Goal: Information Seeking & Learning: Learn about a topic

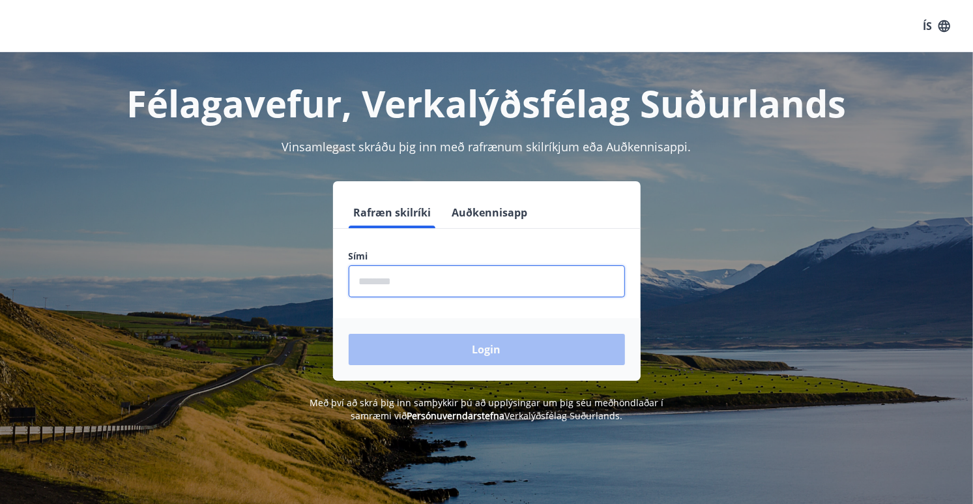
click at [414, 288] on input "phone" at bounding box center [487, 281] width 276 height 32
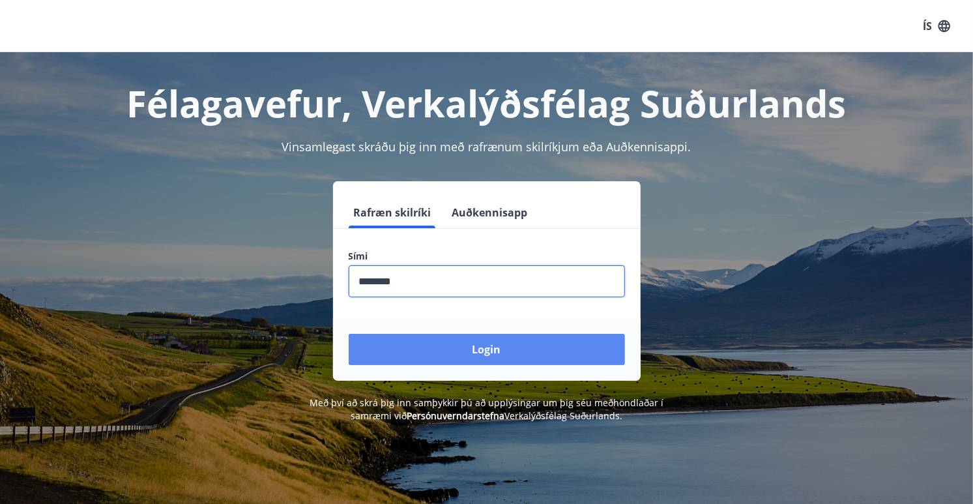
type input "********"
click at [499, 346] on button "Login" at bounding box center [487, 349] width 276 height 31
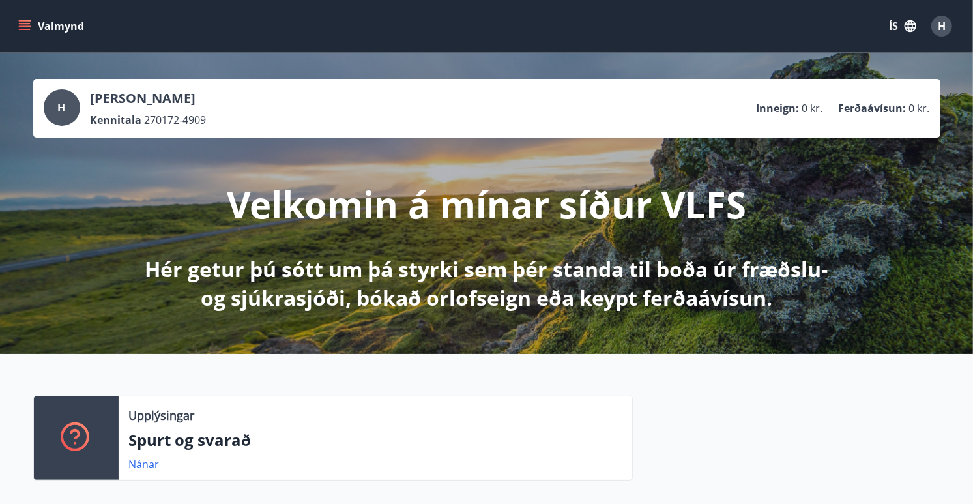
click at [23, 25] on icon "menu" at bounding box center [24, 26] width 13 height 13
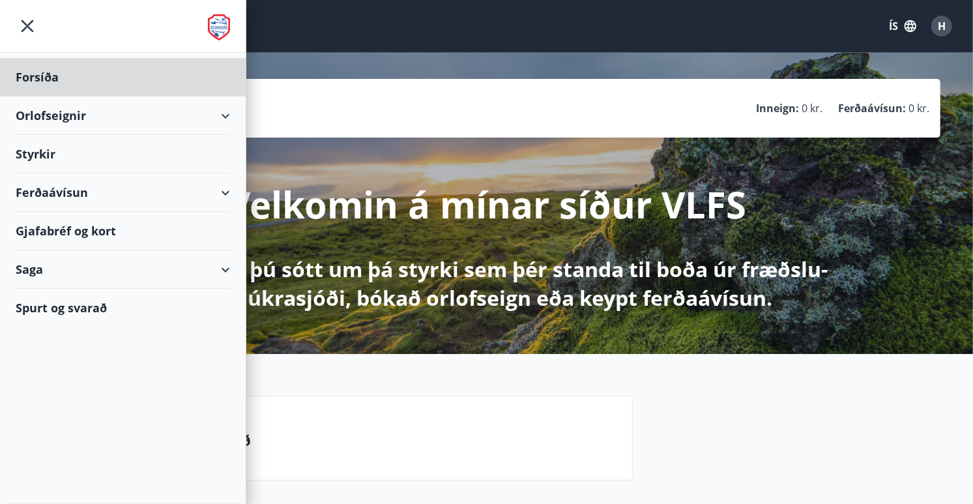
click at [38, 155] on div "Styrkir" at bounding box center [123, 154] width 214 height 38
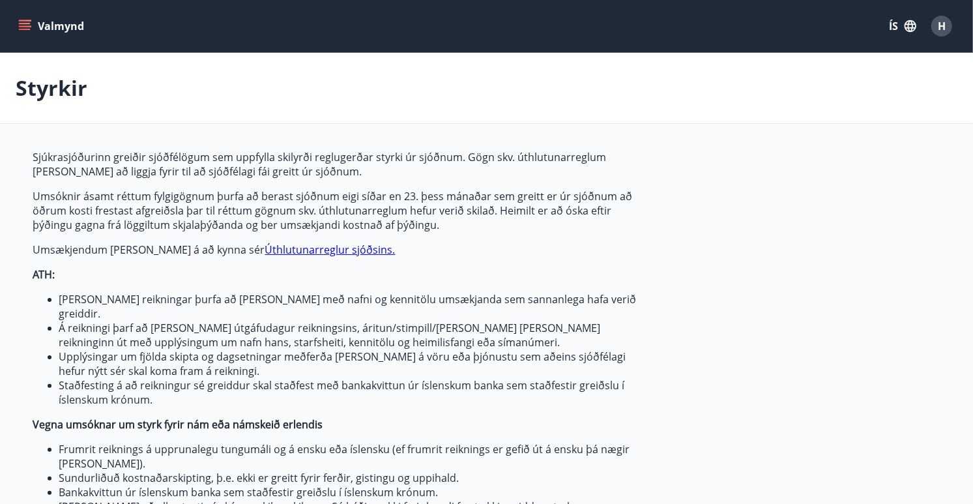
click at [24, 20] on icon "menu" at bounding box center [24, 26] width 13 height 13
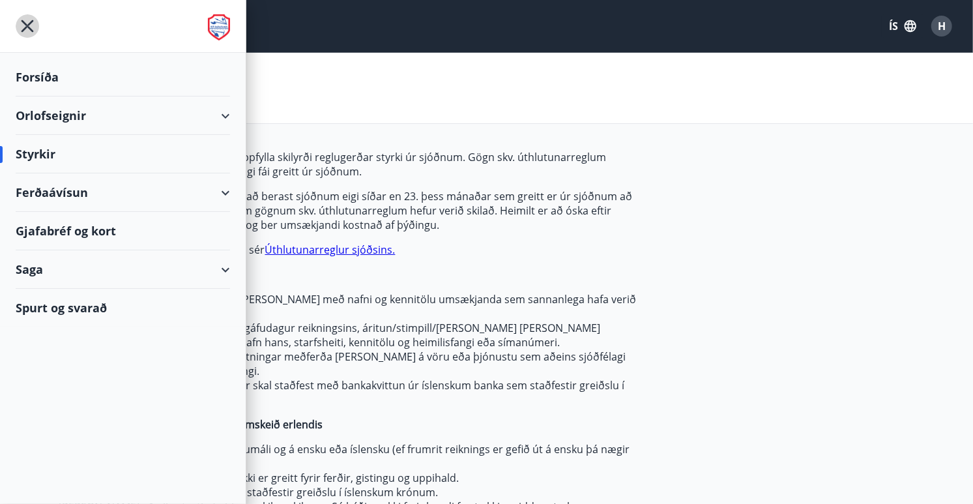
click at [24, 20] on icon "menu" at bounding box center [27, 25] width 23 height 23
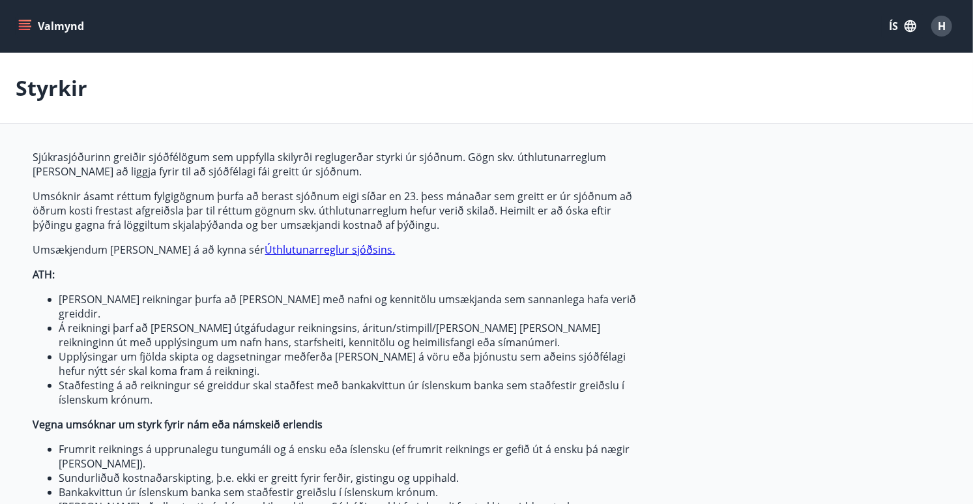
click at [27, 21] on icon "menu" at bounding box center [26, 20] width 14 height 1
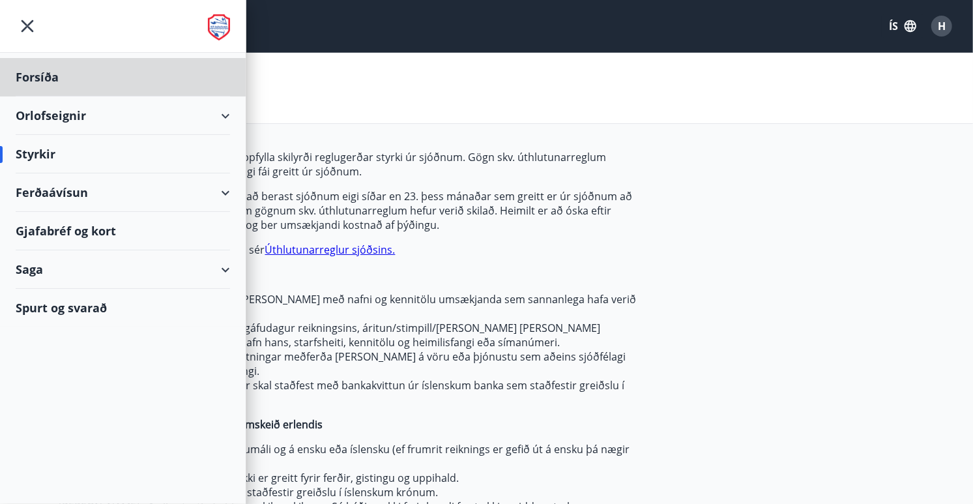
click at [51, 158] on div "Styrkir" at bounding box center [123, 154] width 214 height 38
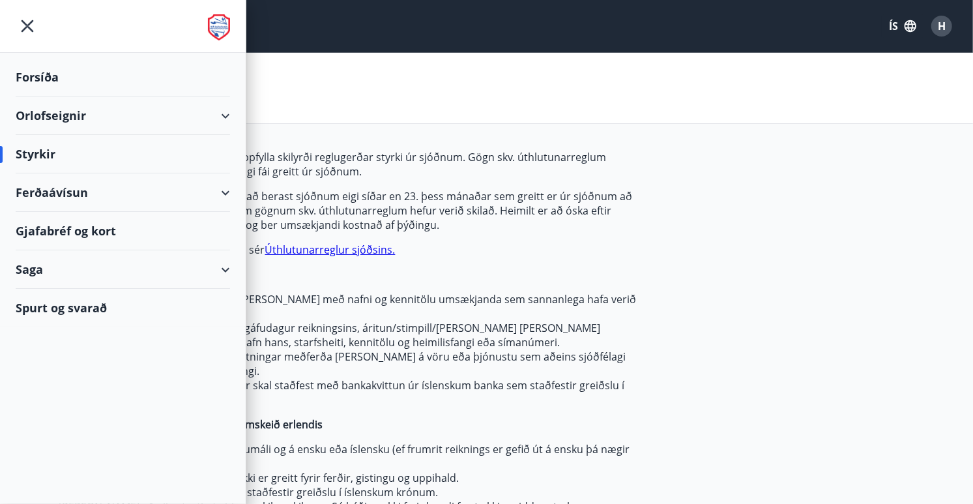
click at [57, 152] on div "Styrkir" at bounding box center [123, 154] width 214 height 38
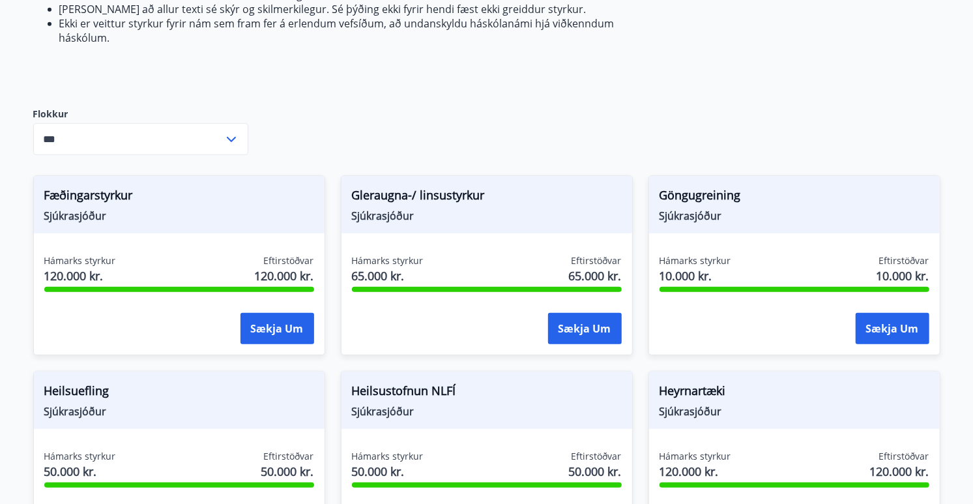
scroll to position [509, 0]
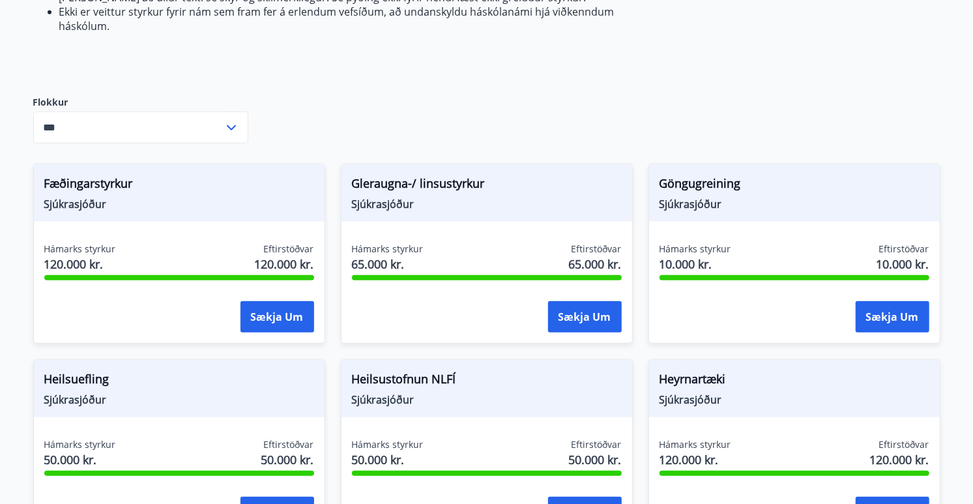
drag, startPoint x: 970, startPoint y: 238, endPoint x: 971, endPoint y: 57, distance: 180.5
click at [936, 103] on div "Sjúkrasjóðurinn greiðir sjóðfélögum sem uppfylla skilyrði reglugerðar styrki úr…" at bounding box center [486, 489] width 907 height 1696
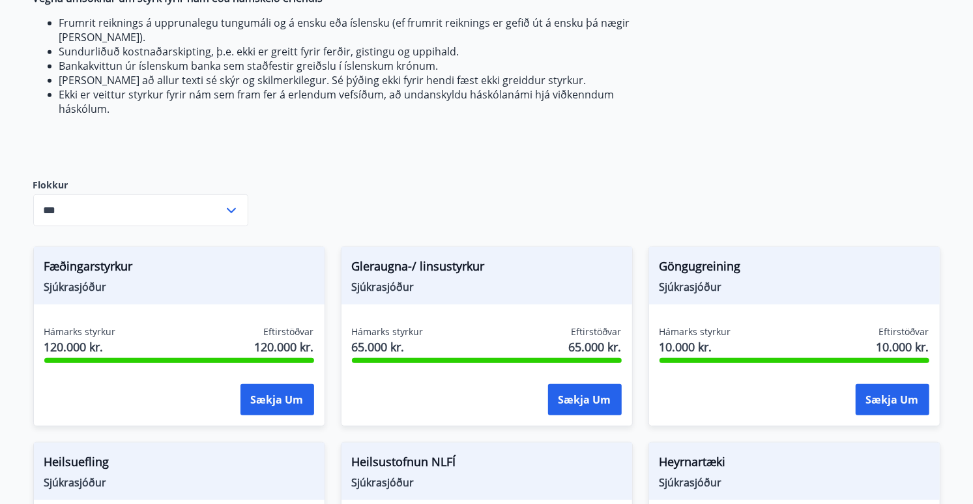
scroll to position [463, 0]
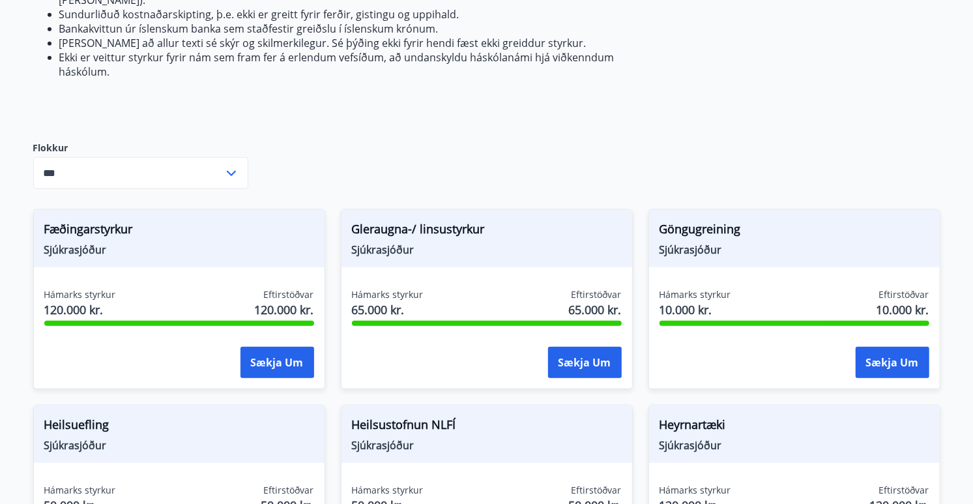
click at [233, 166] on icon at bounding box center [232, 174] width 16 height 16
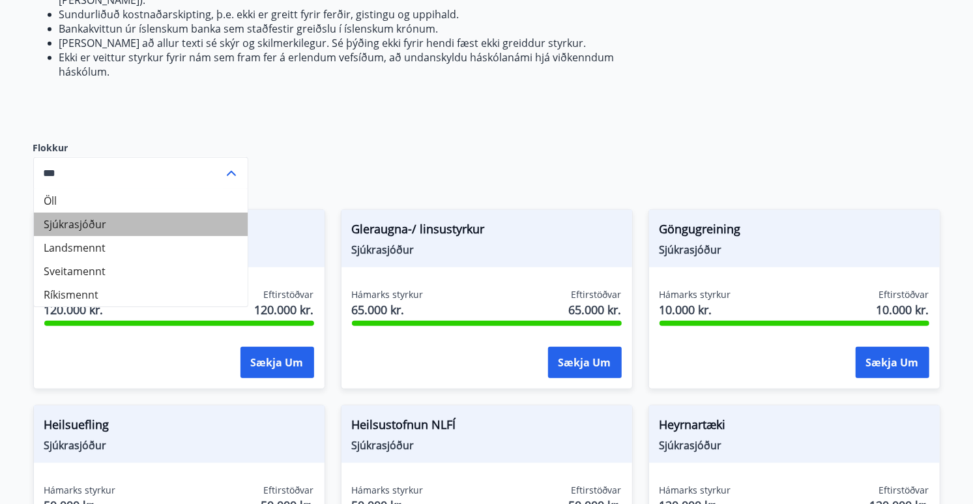
click at [85, 212] on li "Sjúkrasjóður" at bounding box center [141, 223] width 214 height 23
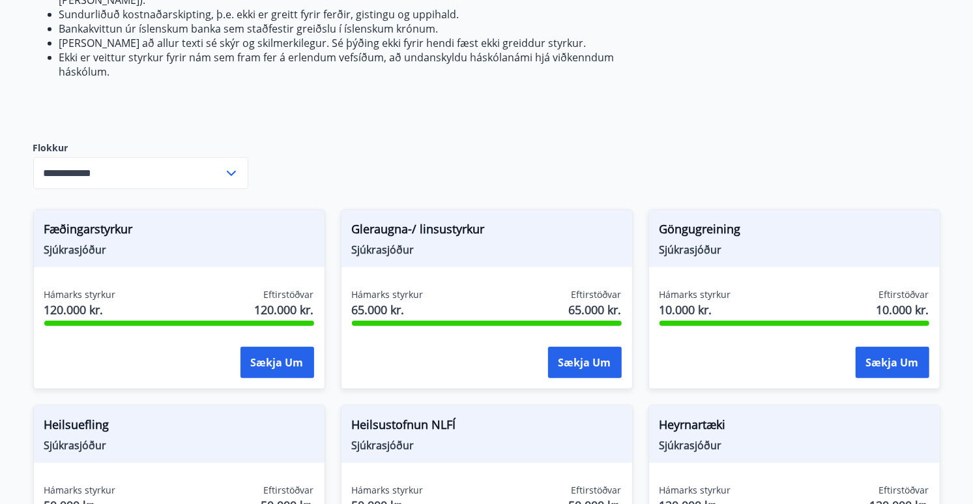
scroll to position [463, 0]
click at [231, 166] on icon at bounding box center [232, 174] width 16 height 16
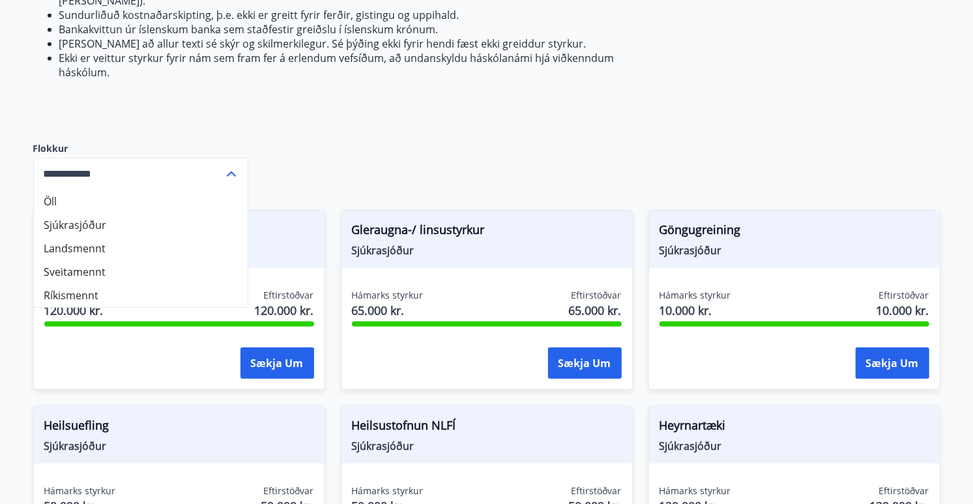
click at [233, 166] on icon at bounding box center [232, 174] width 16 height 16
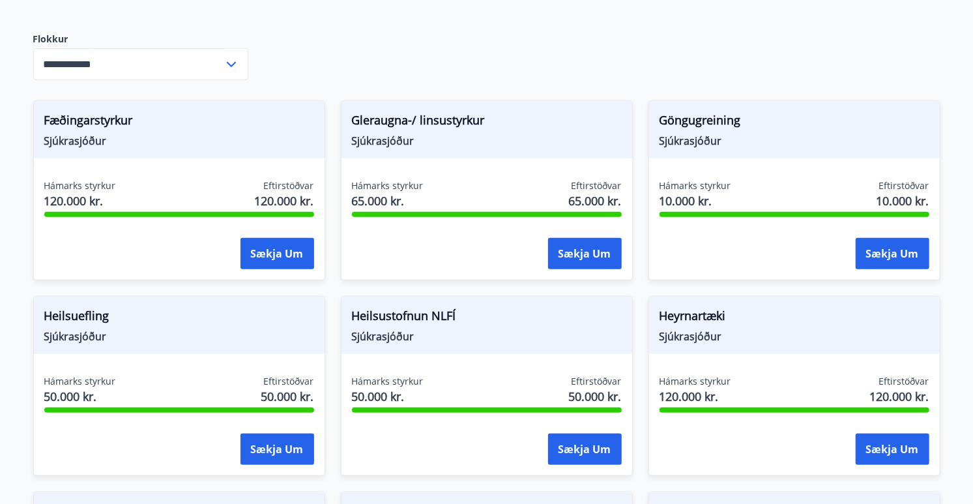
scroll to position [573, 0]
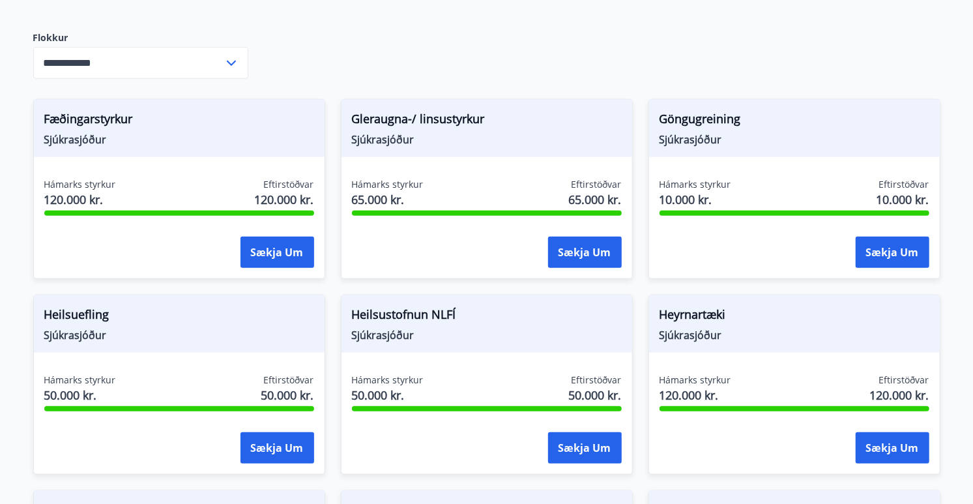
drag, startPoint x: 969, startPoint y: 293, endPoint x: 972, endPoint y: 104, distance: 189.7
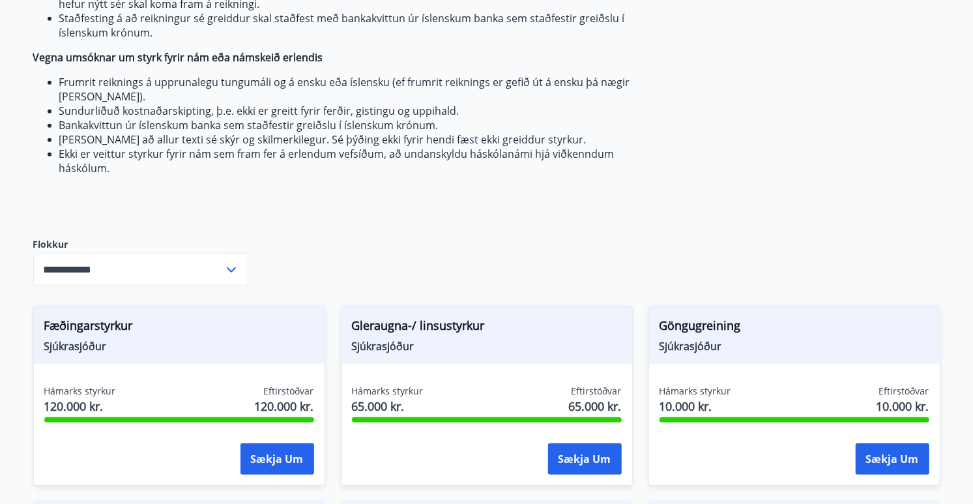
scroll to position [370, 0]
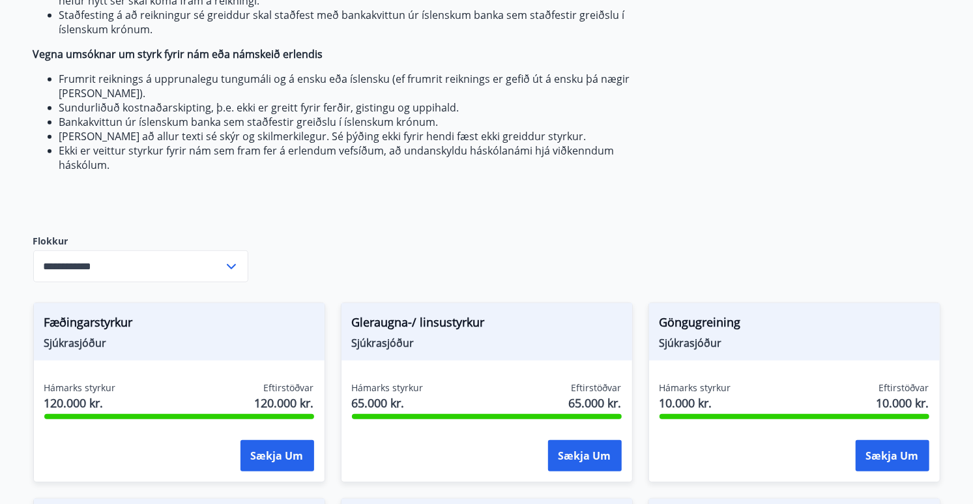
click at [234, 264] on icon at bounding box center [231, 266] width 9 height 5
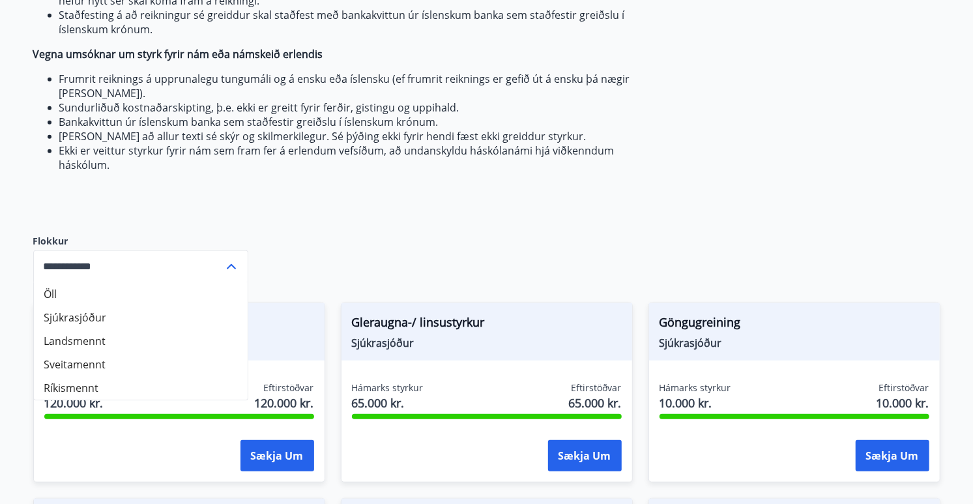
click at [53, 282] on li "Öll" at bounding box center [141, 293] width 214 height 23
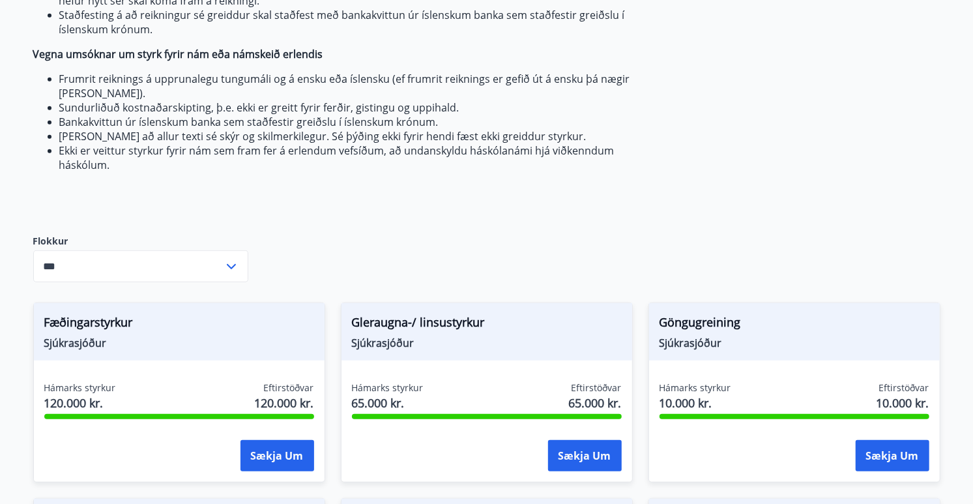
click at [236, 259] on icon at bounding box center [232, 267] width 16 height 16
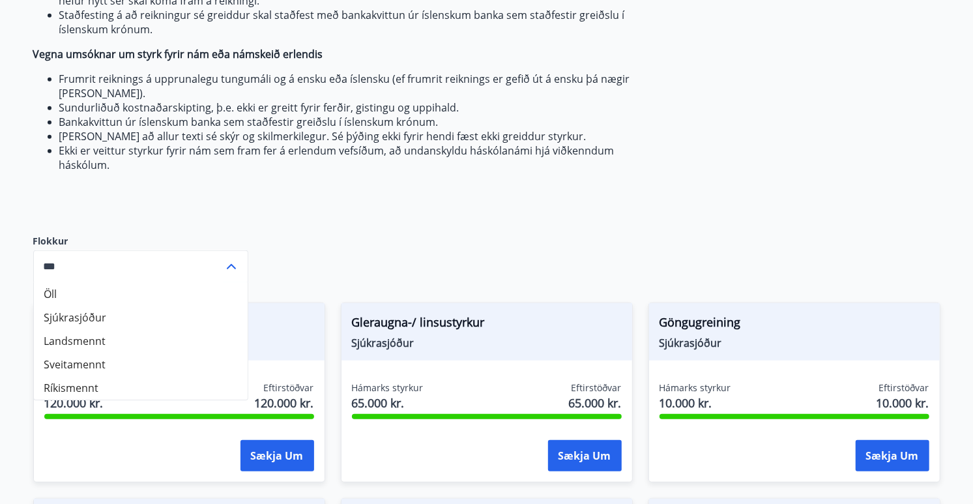
click at [233, 259] on icon at bounding box center [232, 267] width 16 height 16
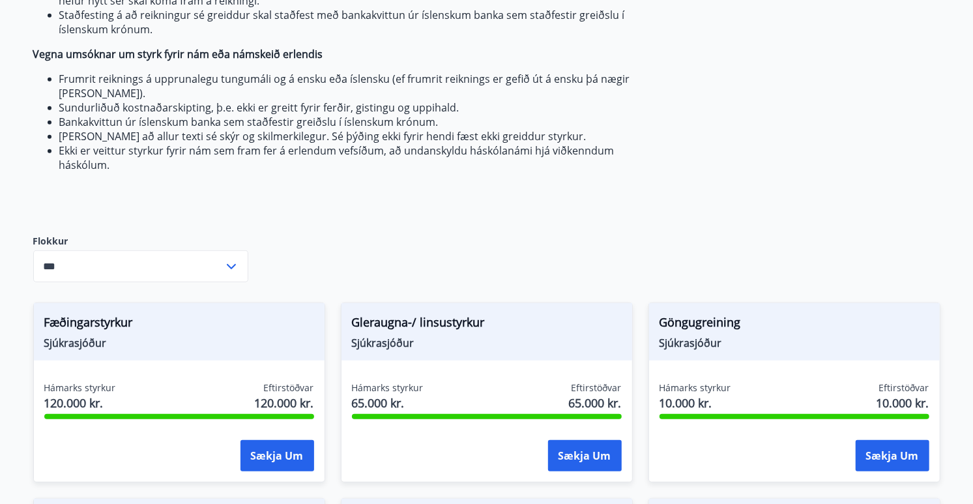
click at [76, 250] on input "***" at bounding box center [128, 266] width 190 height 32
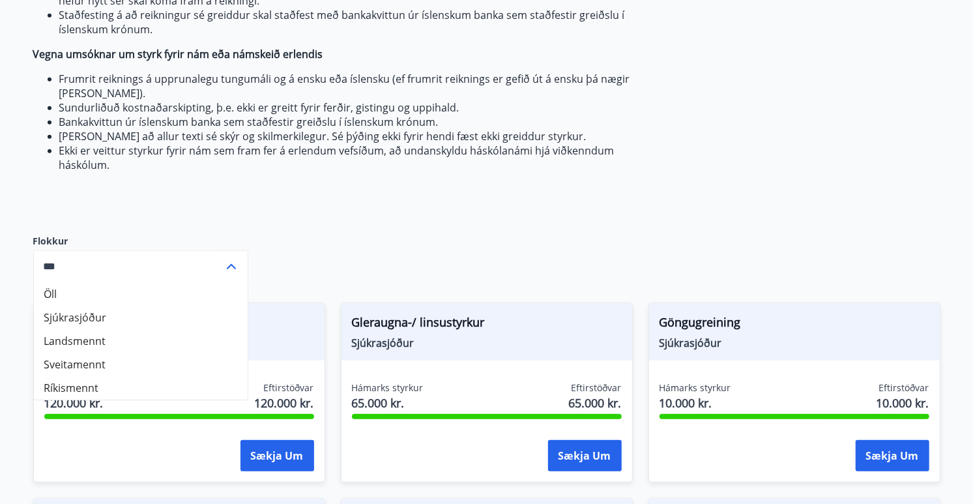
click at [49, 250] on input "***" at bounding box center [128, 266] width 190 height 32
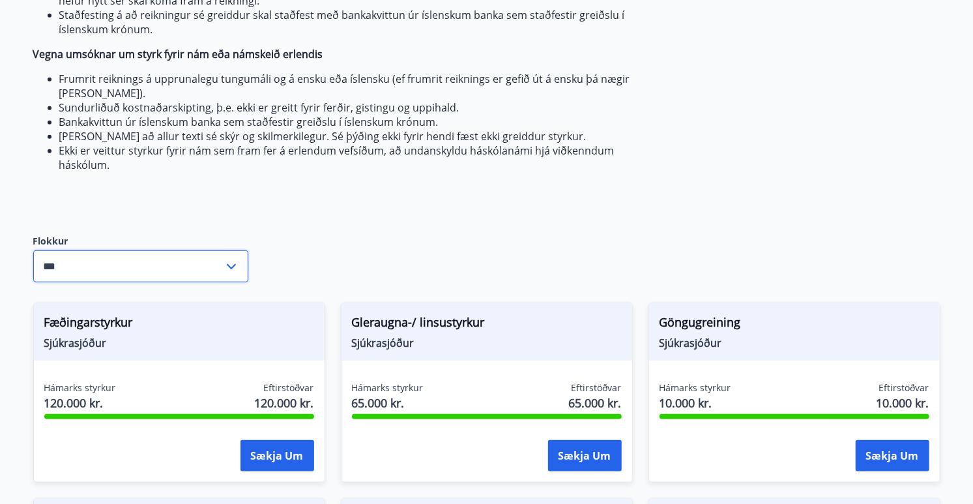
click at [65, 250] on input "***" at bounding box center [128, 266] width 190 height 32
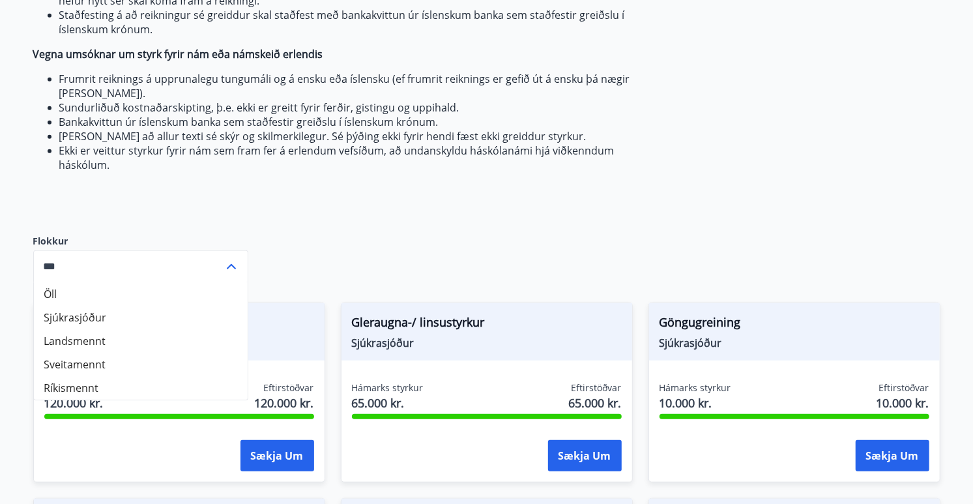
type input "***"
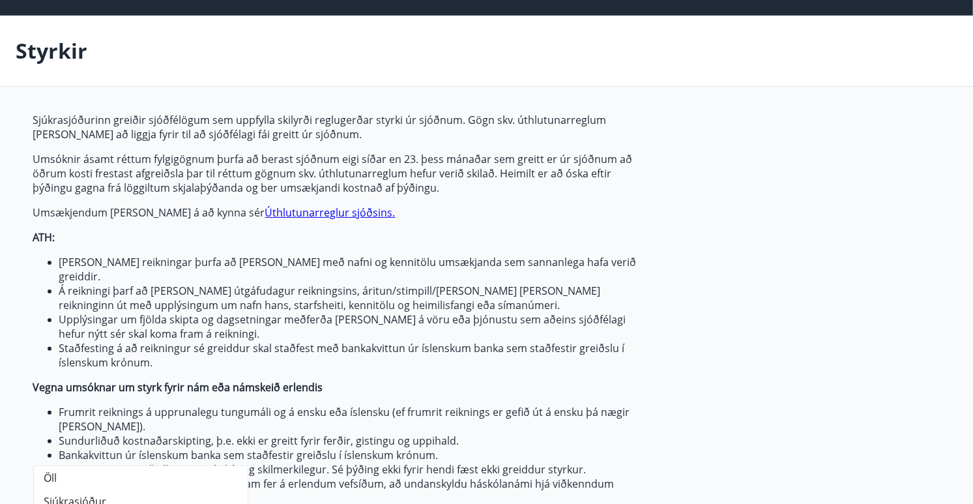
scroll to position [0, 0]
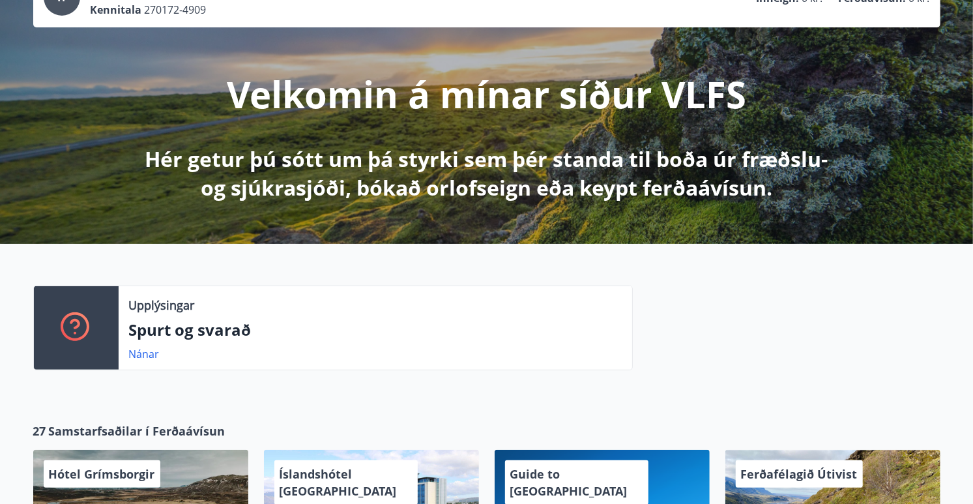
scroll to position [109, 0]
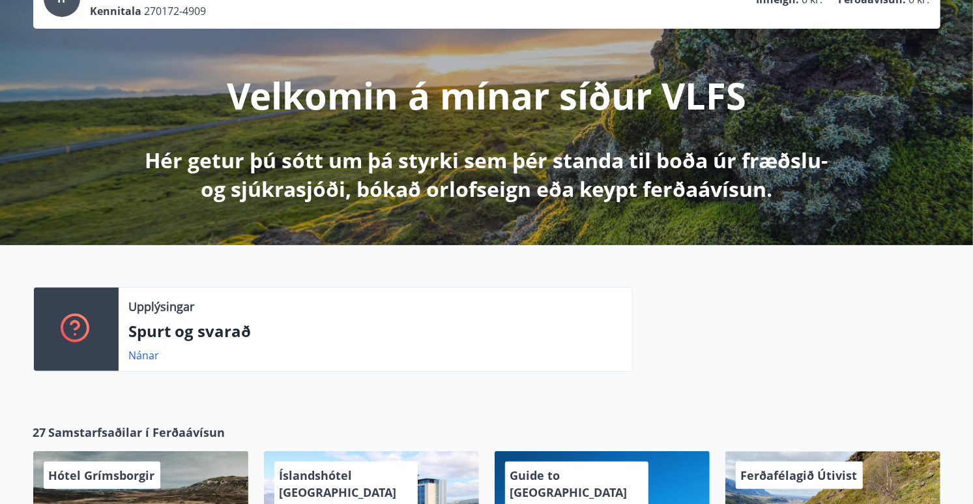
click at [221, 336] on p "Spurt og svarað" at bounding box center [375, 331] width 493 height 22
click at [135, 359] on link "Nánar" at bounding box center [144, 355] width 31 height 14
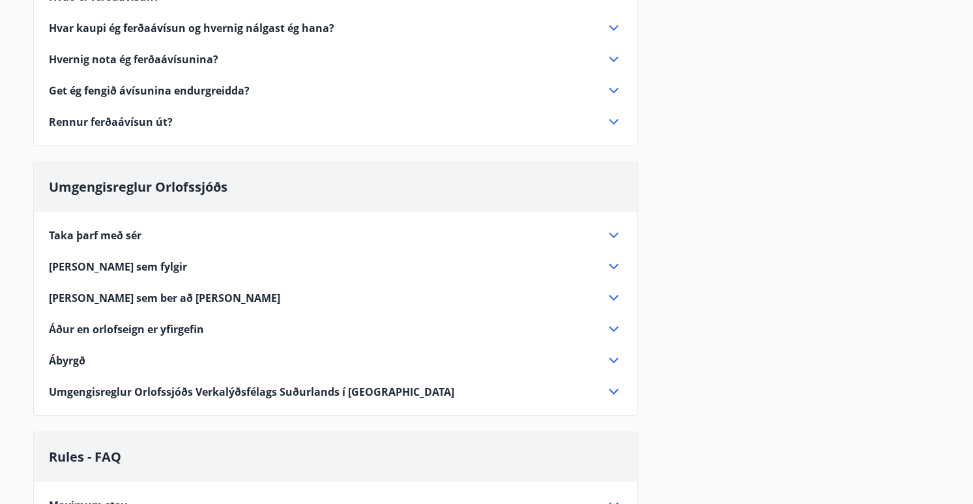
scroll to position [212, 0]
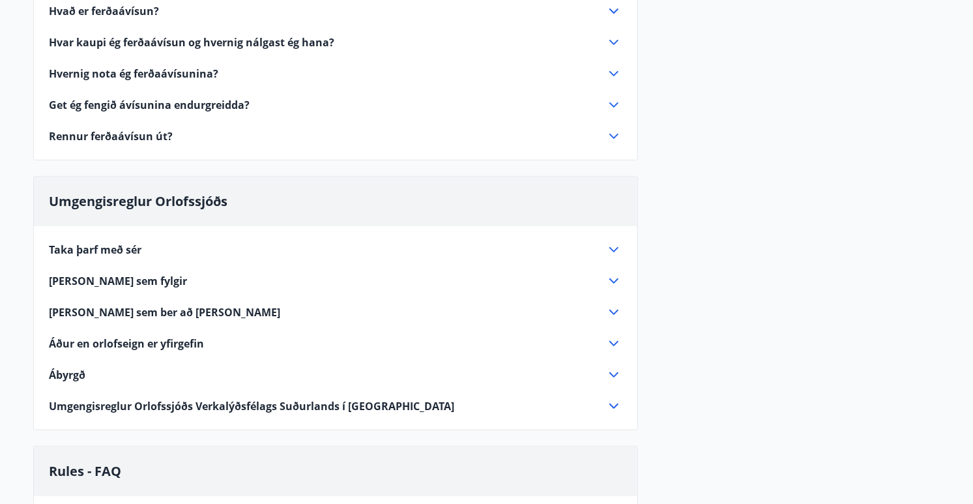
drag, startPoint x: 951, startPoint y: 220, endPoint x: 948, endPoint y: 109, distance: 110.2
click at [948, 109] on div "Ferðaávísun Hvað er ferðaávísun? Ferðaávísun er inneign, sem þú getur notað til…" at bounding box center [487, 492] width 938 height 1110
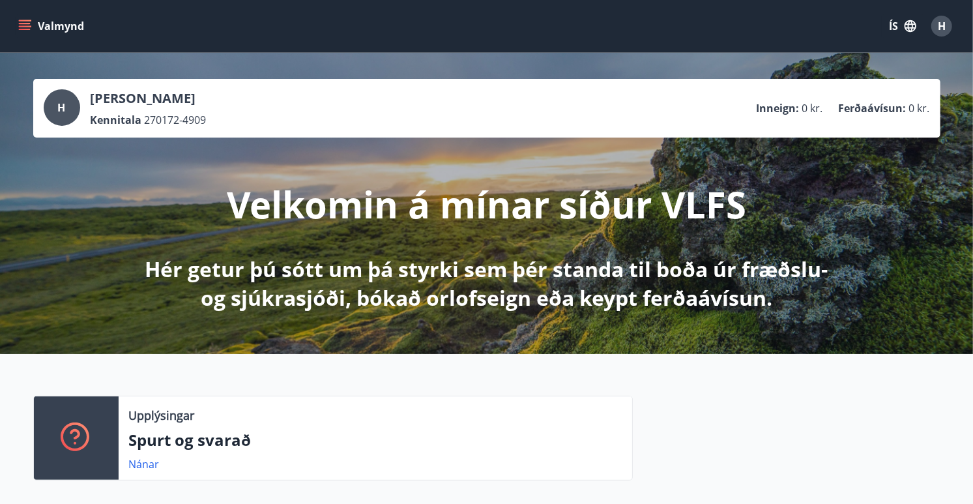
click at [22, 25] on icon "menu" at bounding box center [24, 26] width 13 height 13
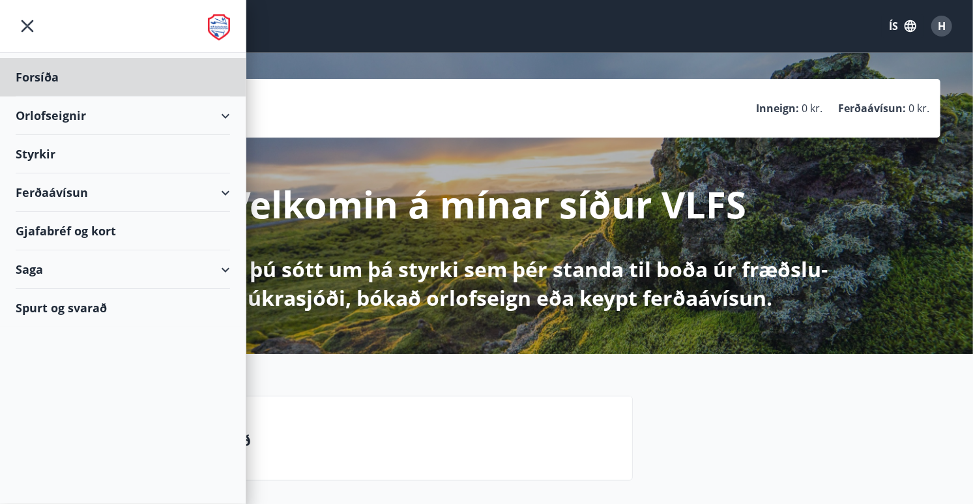
click at [48, 153] on div "Styrkir" at bounding box center [123, 154] width 214 height 38
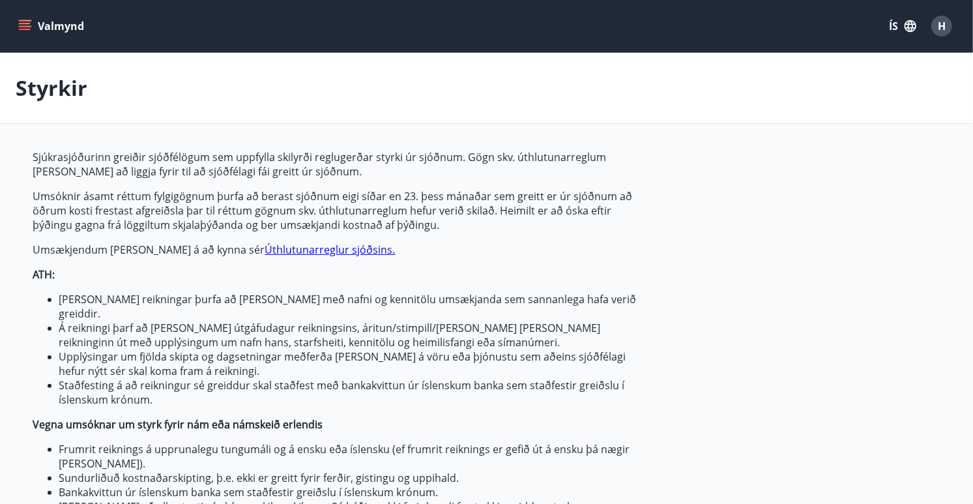
type input "***"
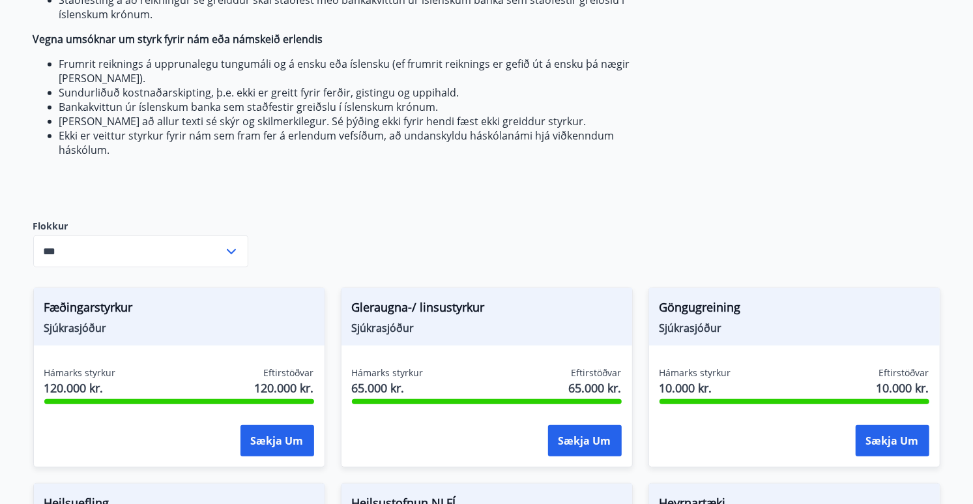
scroll to position [377, 0]
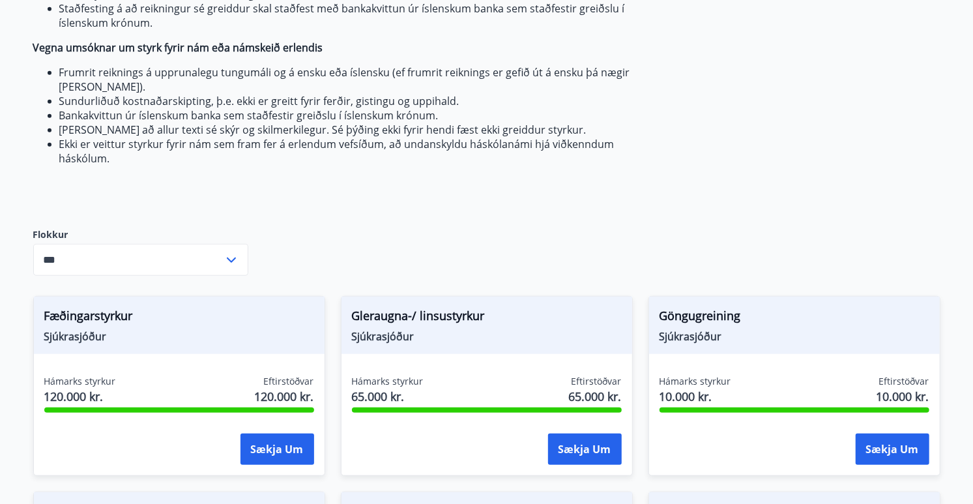
drag, startPoint x: 969, startPoint y: 197, endPoint x: 967, endPoint y: 188, distance: 9.3
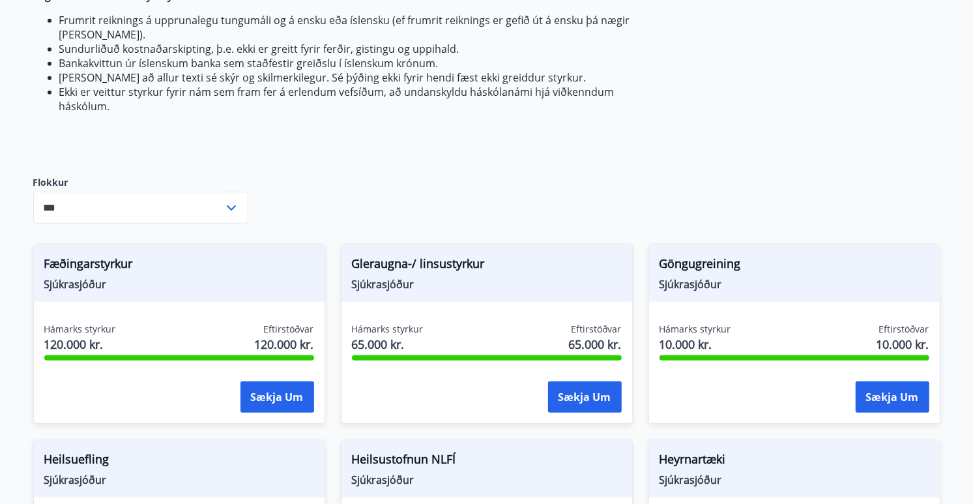
scroll to position [439, 0]
